Goal: Task Accomplishment & Management: Use online tool/utility

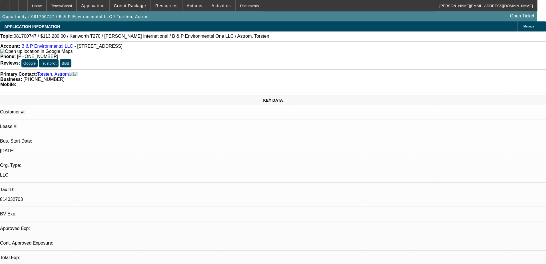
select select "0"
select select "2"
select select "0.1"
select select "4"
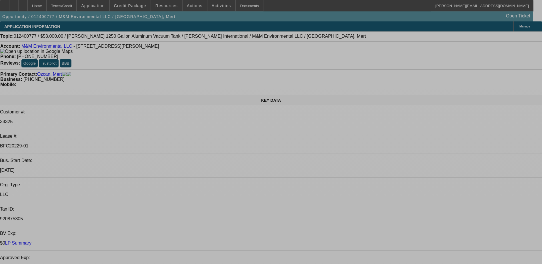
select select "0"
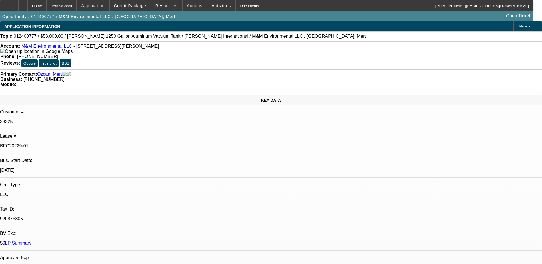
select select "2"
select select "0"
select select "2"
select select "0"
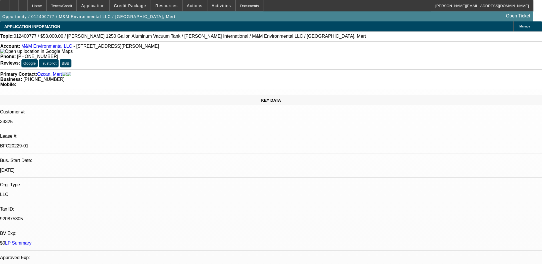
select select "0"
select select "2"
select select "0.1"
select select "0"
select select "2"
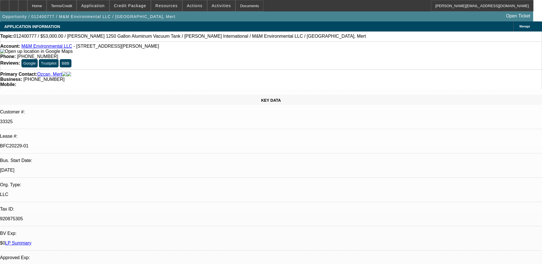
select select "0.1"
select select "1"
select select "2"
select select "6"
select select "1"
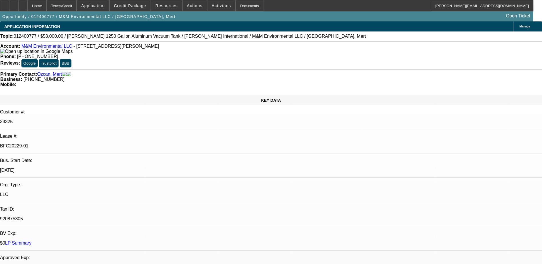
select select "2"
select select "6"
select select "1"
select select "2"
select select "4"
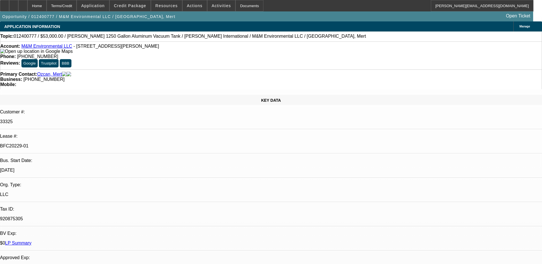
select select "1"
select select "2"
select select "4"
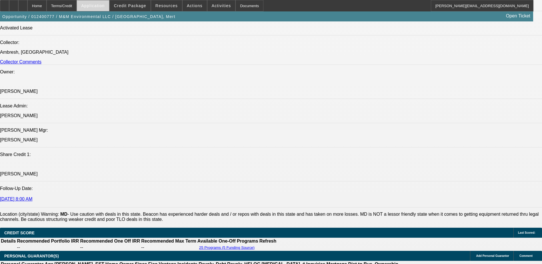
scroll to position [548, 0]
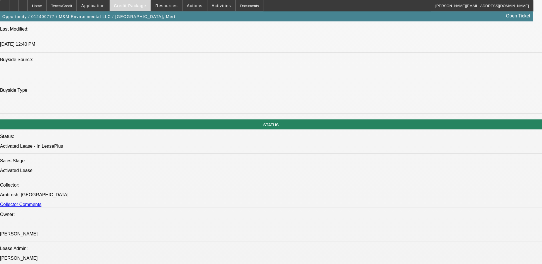
click at [133, 5] on span "Credit Package" at bounding box center [130, 5] width 32 height 5
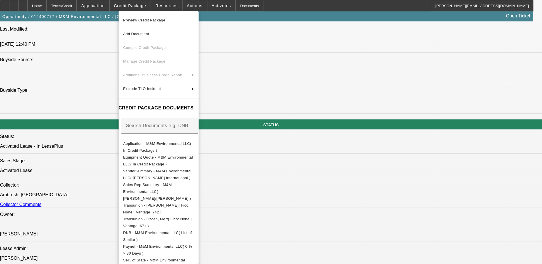
click at [138, 19] on span "Preview Credit Package" at bounding box center [144, 20] width 42 height 4
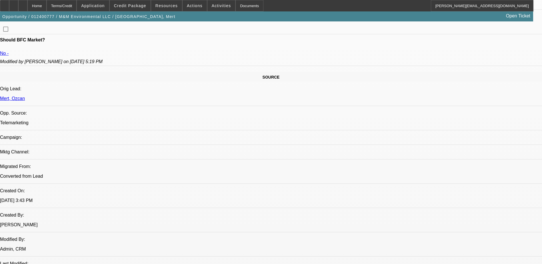
scroll to position [205, 0]
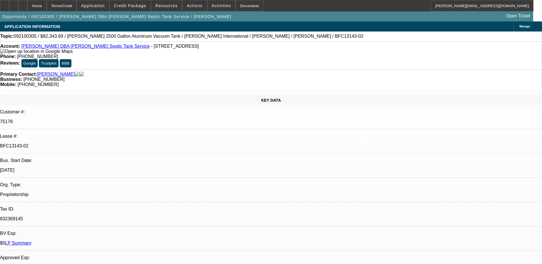
select select "0"
select select "2"
select select "0"
select select "2"
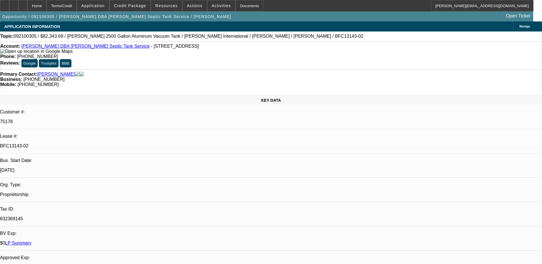
select select "0"
select select "2"
select select "0"
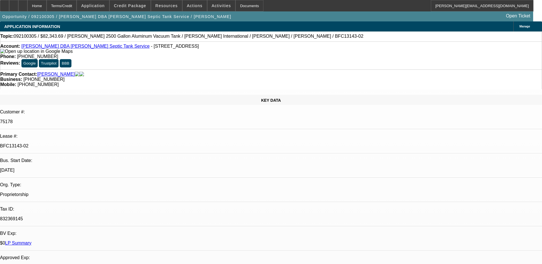
select select "2"
select select "0"
select select "1"
select select "2"
select select "6"
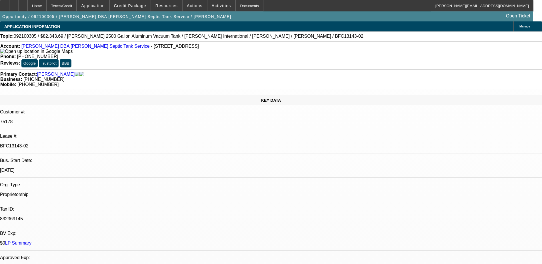
select select "1"
select select "2"
select select "6"
select select "1"
select select "2"
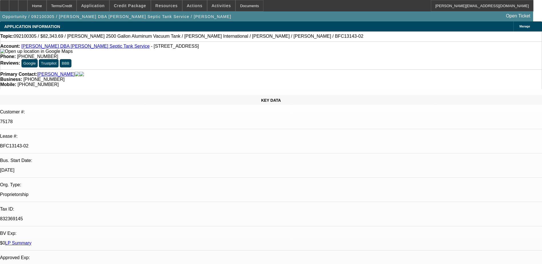
select select "6"
select select "1"
select select "2"
select select "6"
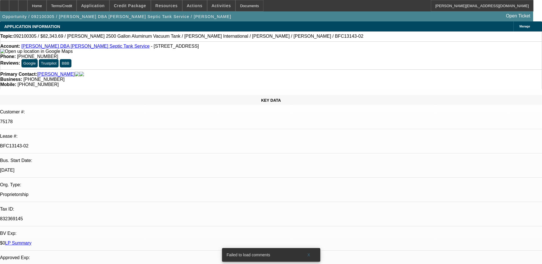
click at [305, 251] on span at bounding box center [308, 255] width 18 height 14
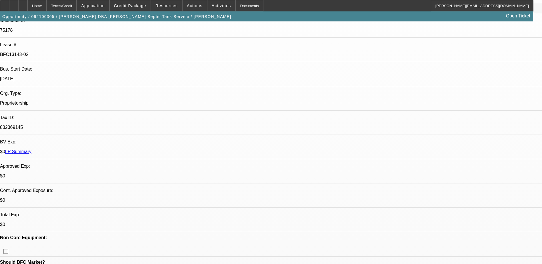
scroll to position [0, 0]
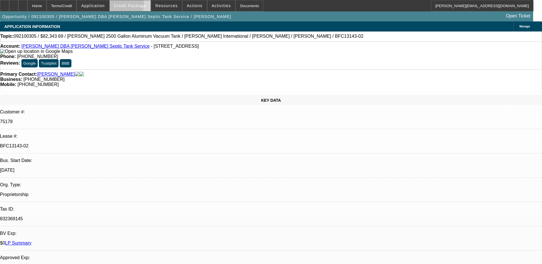
click at [134, 6] on span "Credit Package" at bounding box center [130, 5] width 32 height 5
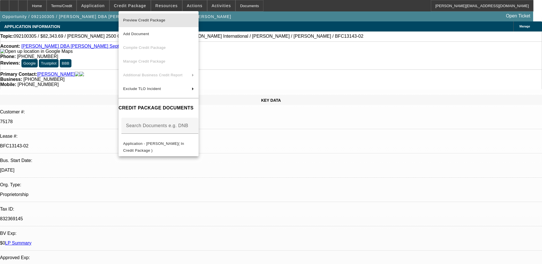
click at [141, 20] on span "Preview Credit Package" at bounding box center [144, 20] width 42 height 4
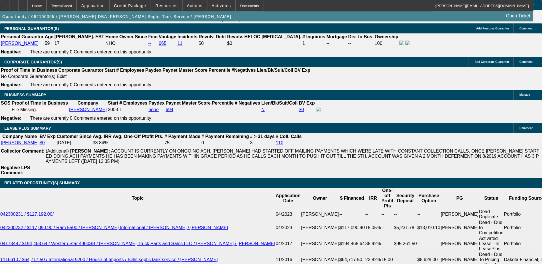
scroll to position [828, 0]
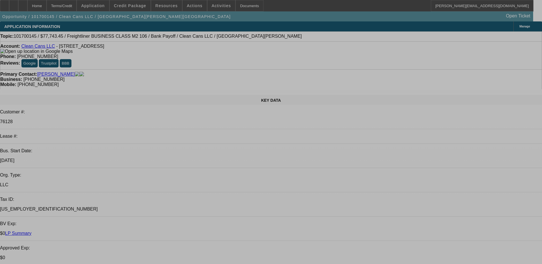
select select "0"
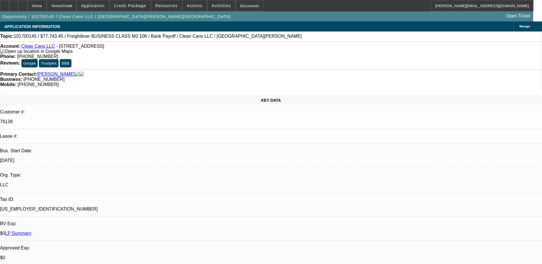
select select "0"
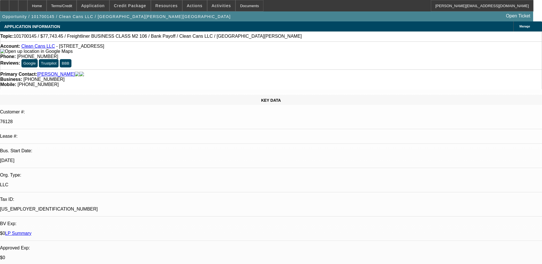
select select "0"
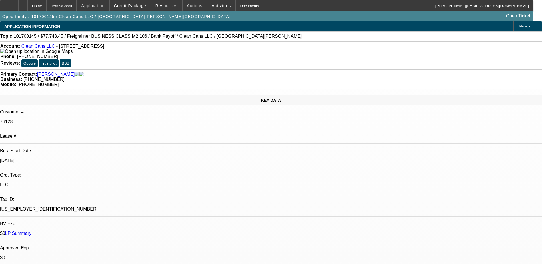
select select "0"
select select "1"
select select "6"
select select "1"
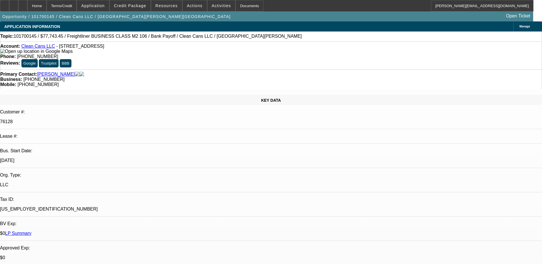
select select "1"
select select "6"
select select "1"
select select "6"
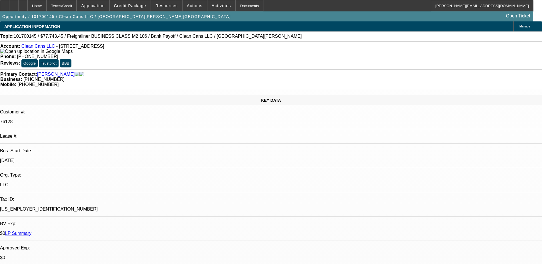
select select "1"
select select "6"
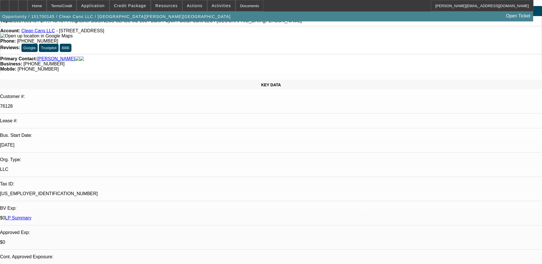
scroll to position [29, 0]
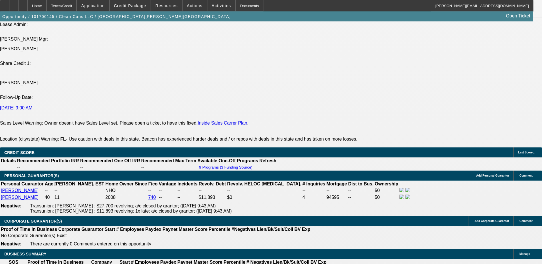
scroll to position [885, 0]
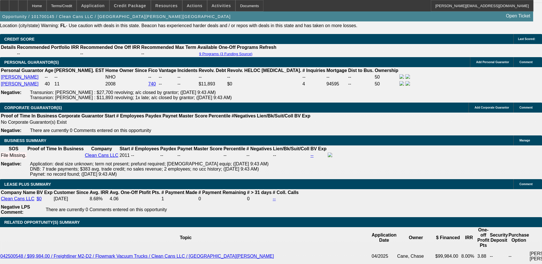
select select "0"
select select "6"
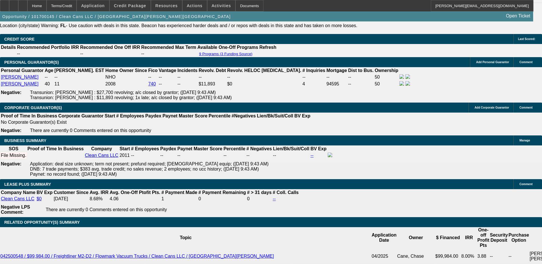
select select "0"
select select "6"
select select "0"
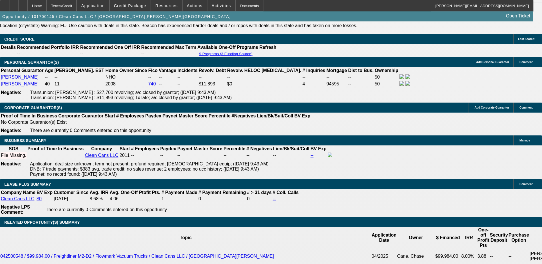
select select "0"
select select "6"
select select "0"
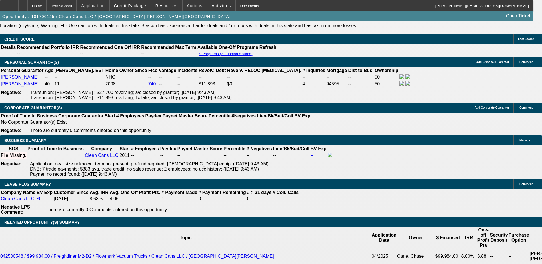
select select "0"
select select "6"
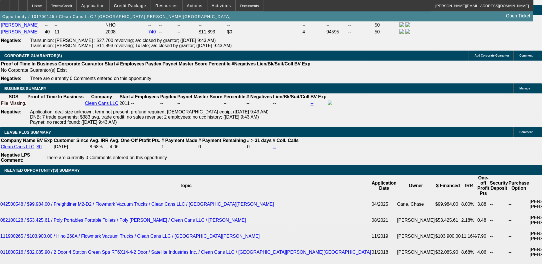
scroll to position [942, 0]
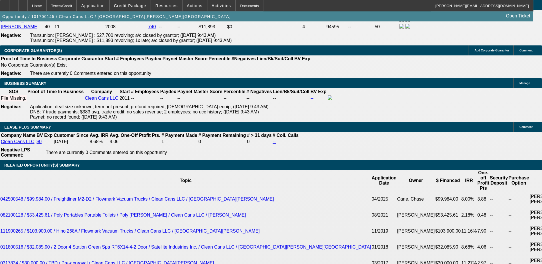
select select "0"
select select "6"
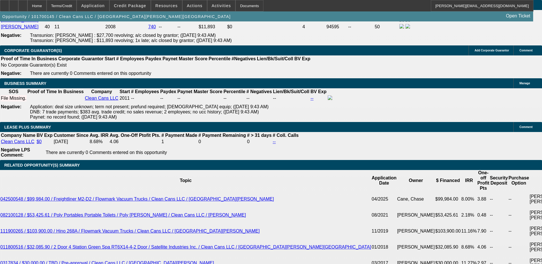
select select "0"
select select "6"
select select "0"
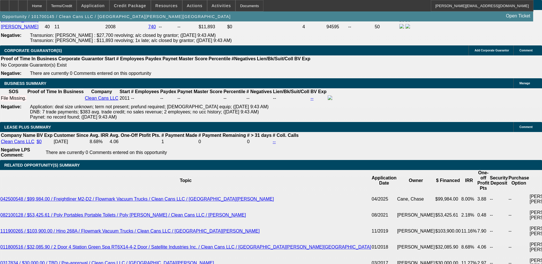
select select "0"
select select "6"
select select "0"
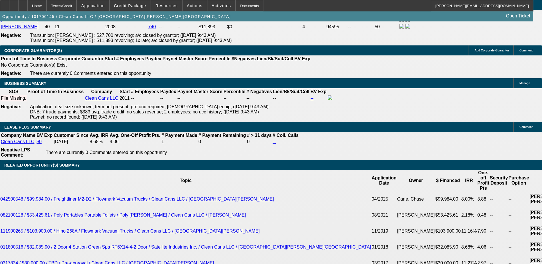
select select "0"
select select "6"
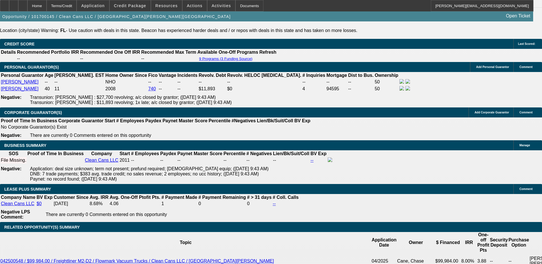
scroll to position [835, 0]
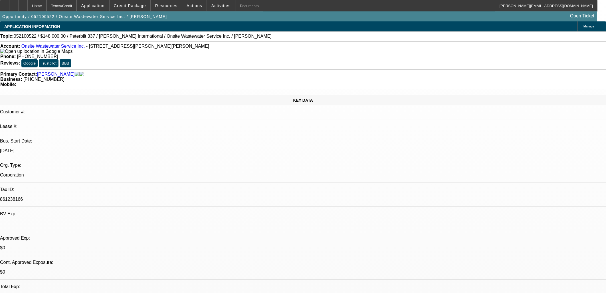
select select "0"
select select "2"
select select "0"
select select "6"
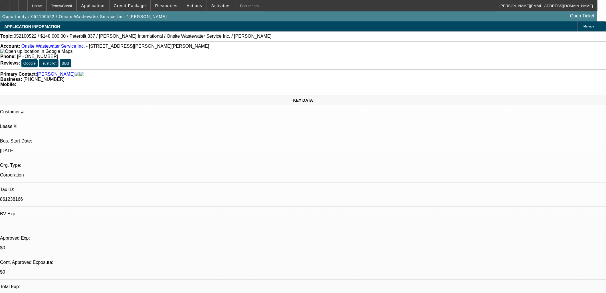
select select "0"
select select "2"
select select "0"
select select "6"
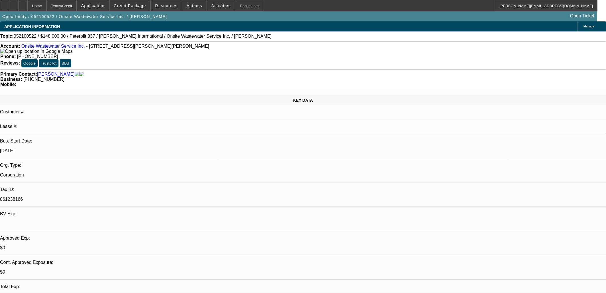
select select "0"
select select "6"
select select "0"
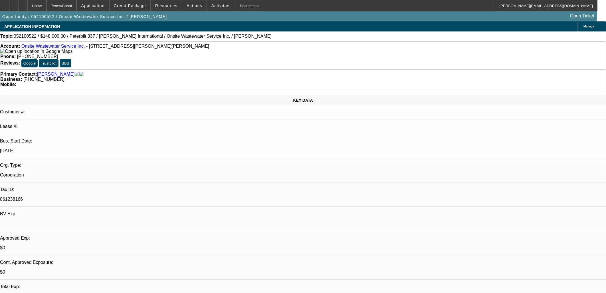
select select "0"
select select "6"
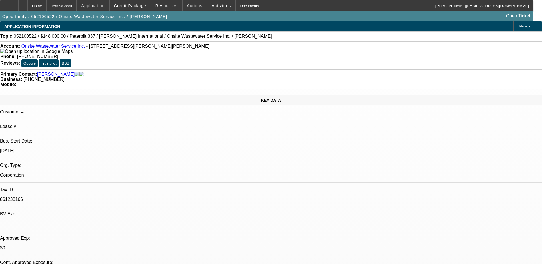
scroll to position [827, 0]
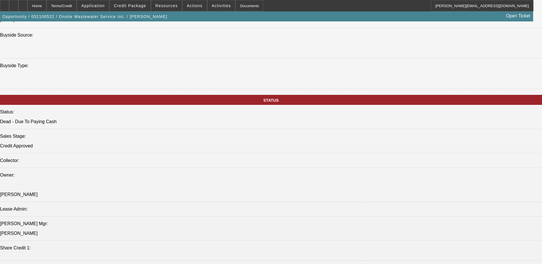
scroll to position [714, 0]
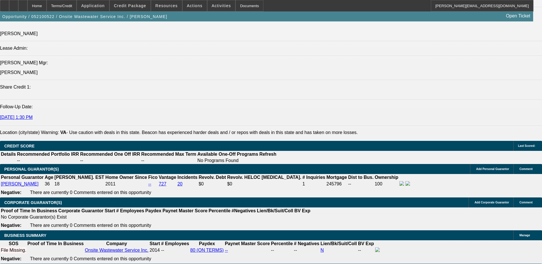
select select "0"
select select "0.1"
select select "4"
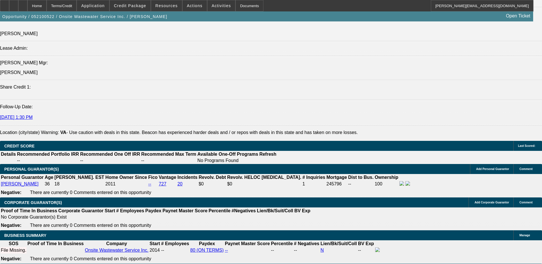
select select "0"
select select "0.1"
select select "4"
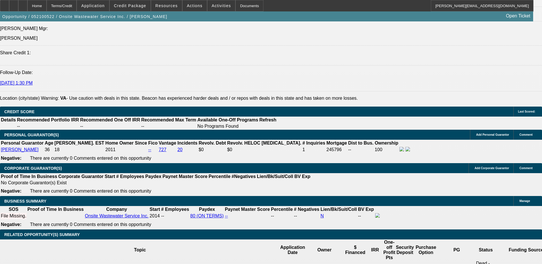
scroll to position [742, 0]
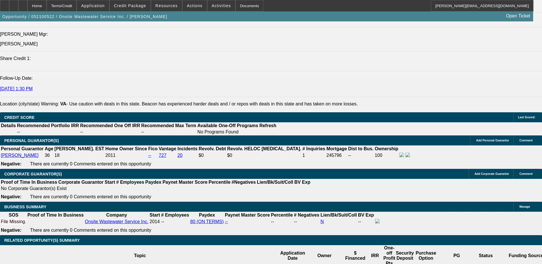
select select "0"
select select "6"
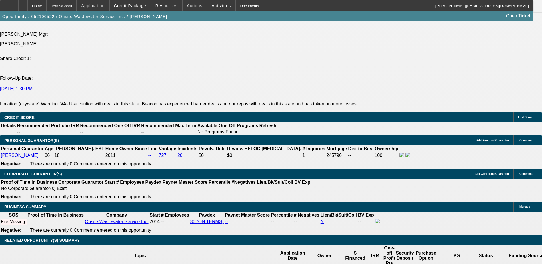
select select "0"
select select "0.1"
select select "4"
select select "0"
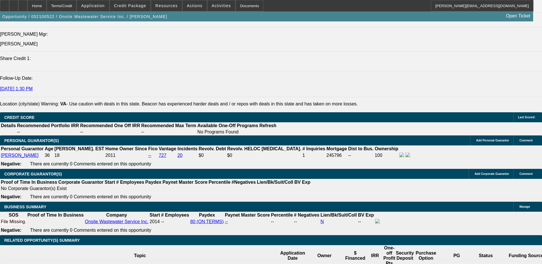
select select "0"
select select "0.1"
select select "4"
select select "0"
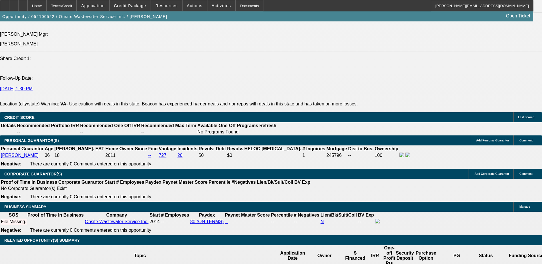
select select "0.1"
select select "4"
select select "0"
select select "2"
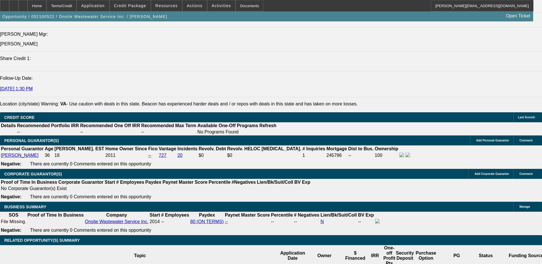
select select "2"
select select "0"
select select "6"
select select "0"
select select "2"
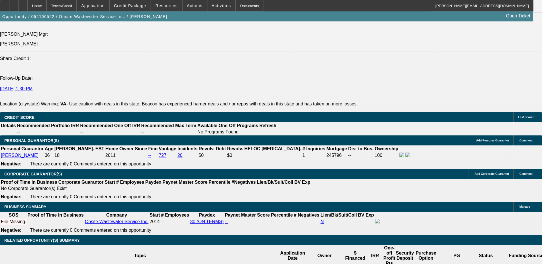
select select "2"
select select "0"
select select "6"
select select "0"
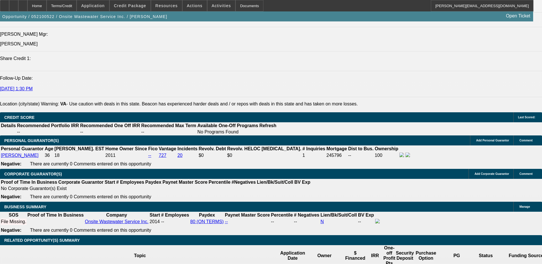
select select "0"
select select "6"
select select "0"
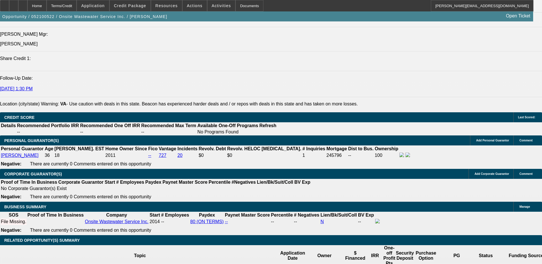
select select "6"
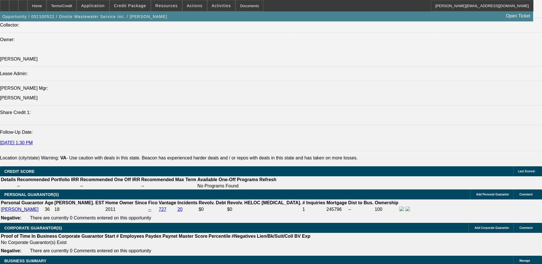
scroll to position [685, 0]
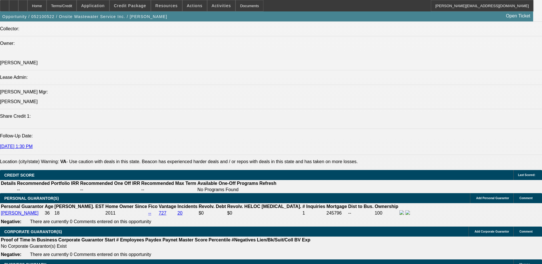
select select "0"
select select "6"
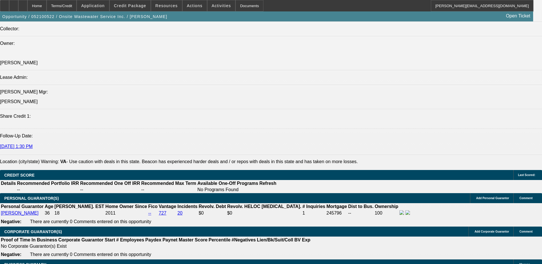
select select "0"
select select "0.1"
select select "4"
select select "0"
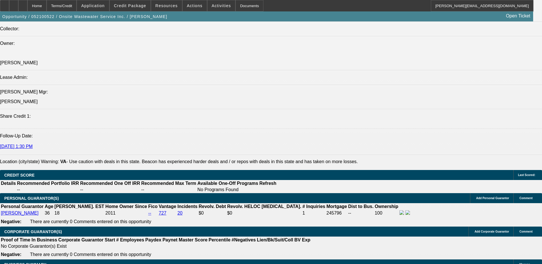
select select "0"
select select "0.1"
select select "4"
select select "0"
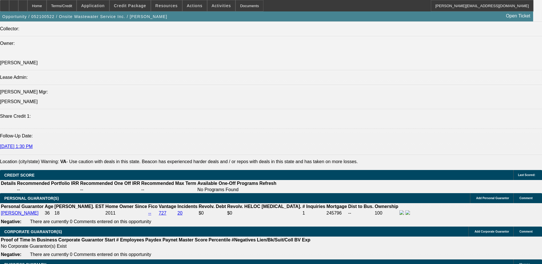
select select "0.1"
select select "4"
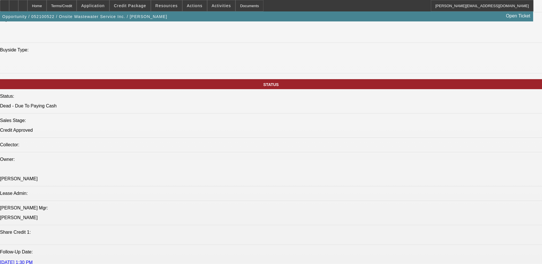
scroll to position [656, 0]
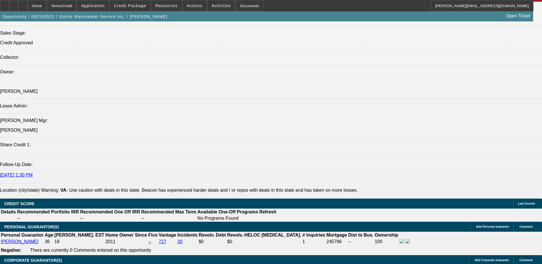
select select "0"
select select "2"
select select "0"
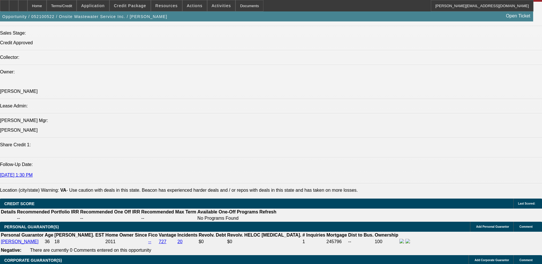
select select "6"
select select "0"
select select "2"
select select "0"
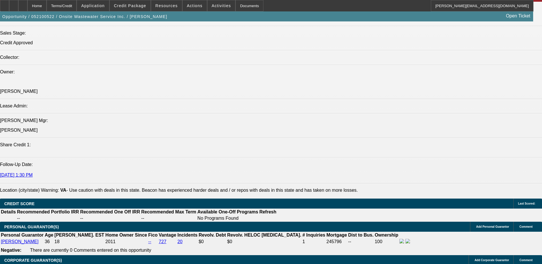
select select "6"
select select "0"
select select "6"
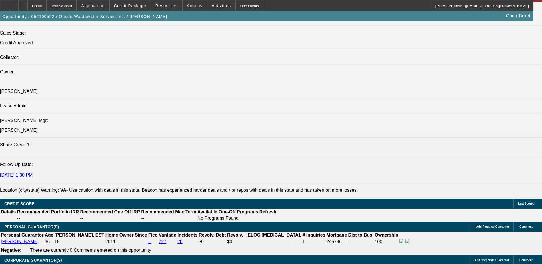
select select "0"
select select "6"
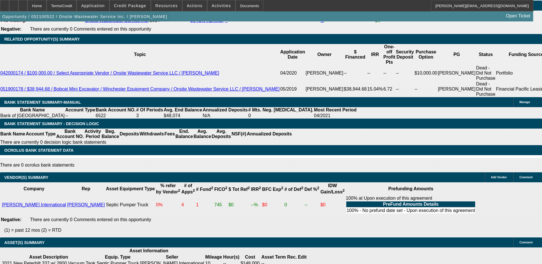
scroll to position [884, 0]
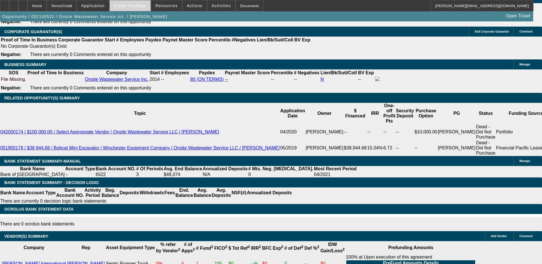
click at [135, 3] on span at bounding box center [130, 6] width 41 height 14
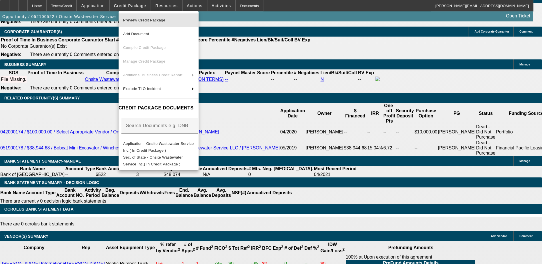
click at [142, 20] on span "Preview Credit Package" at bounding box center [144, 20] width 42 height 4
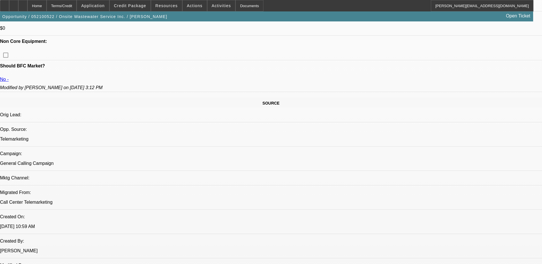
scroll to position [256, 0]
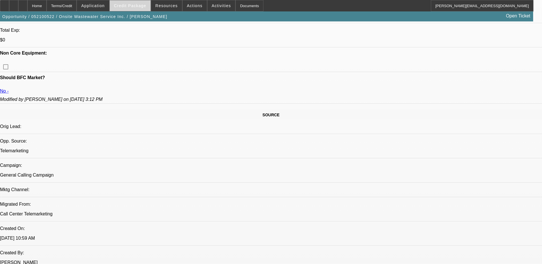
click at [137, 3] on span "Credit Package" at bounding box center [130, 5] width 32 height 5
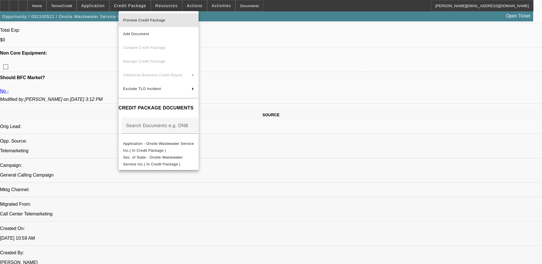
click at [138, 20] on span "Preview Credit Package" at bounding box center [144, 20] width 42 height 4
